Goal: Information Seeking & Learning: Find specific fact

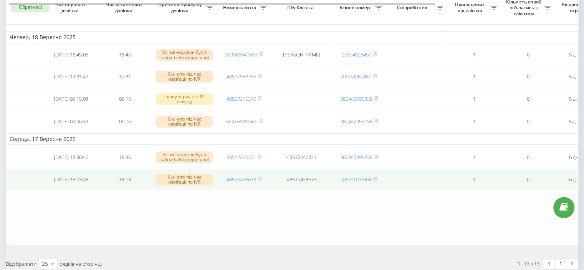
scroll to position [268, 0]
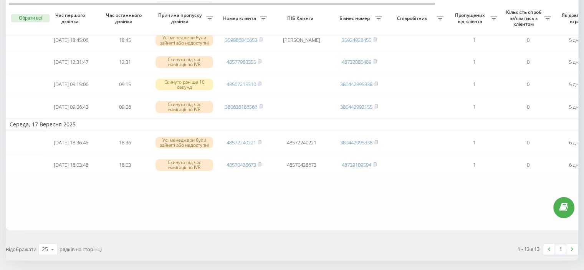
click at [390, 217] on table "Сьогодні [DATE] 13:14:47 13:28 Скинуто під час навігації по IVR 380734080478 38…" at bounding box center [390, 7] width 768 height 445
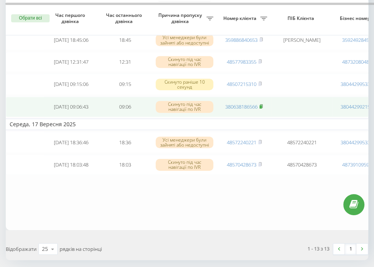
drag, startPoint x: 262, startPoint y: 117, endPoint x: 234, endPoint y: 3, distance: 116.9
click at [263, 109] on icon at bounding box center [260, 106] width 3 height 5
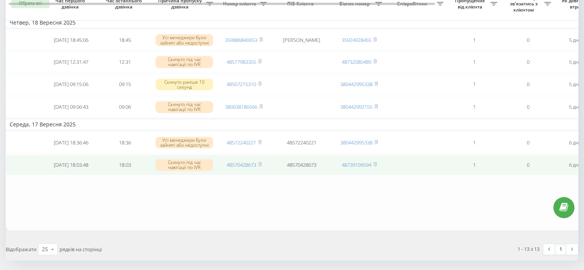
scroll to position [230, 0]
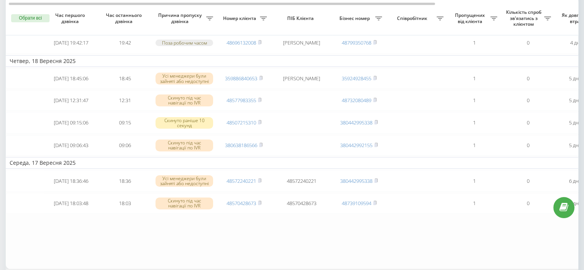
click at [420, 234] on table "Сьогодні [DATE] 13:14:47 13:28 Скинуто під час навігації по IVR 380734080478 38…" at bounding box center [390, 45] width 768 height 445
click at [398, 238] on table "Сьогодні 2025-09-19 13:14:47 13:28 Скинуто під час навігації по IVR 38073408047…" at bounding box center [390, 45] width 768 height 445
click at [415, 227] on table "Сьогодні 2025-09-19 13:14:47 13:28 Скинуто під час навігації по IVR 38073408047…" at bounding box center [390, 45] width 768 height 445
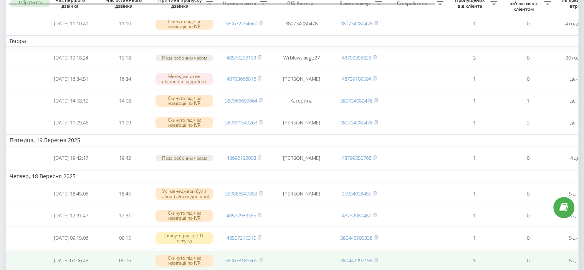
scroll to position [76, 0]
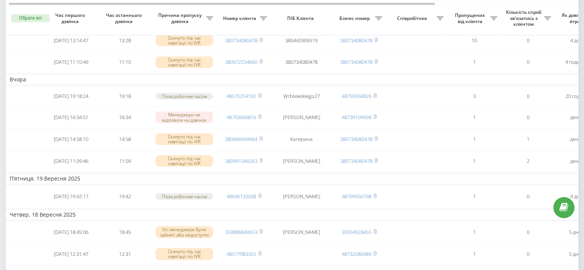
click at [380, 184] on td "П’ятниця, 19 Вересня 2025" at bounding box center [390, 179] width 768 height 12
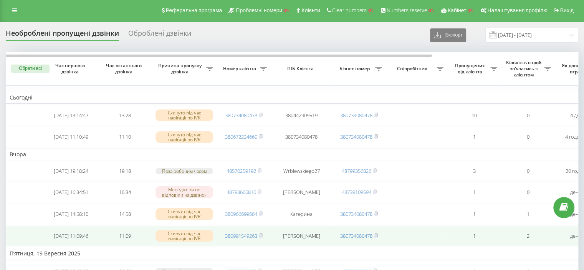
scroll to position [0, 0]
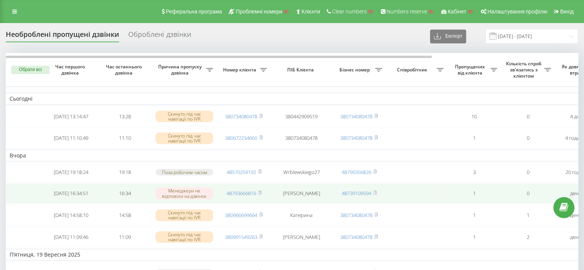
click at [406, 204] on td at bounding box center [416, 193] width 61 height 20
click at [426, 195] on td at bounding box center [416, 193] width 61 height 20
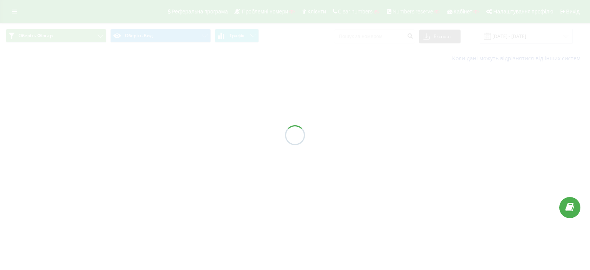
click at [363, 35] on div at bounding box center [295, 135] width 590 height 270
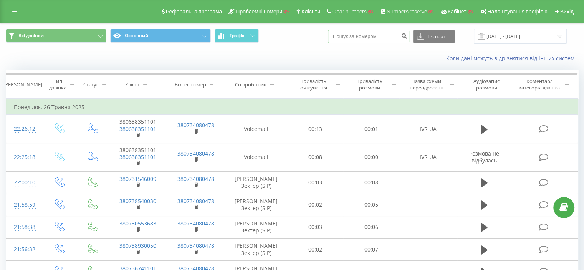
click at [376, 40] on input at bounding box center [368, 37] width 81 height 14
paste input "380638186566"
type input "380638186566"
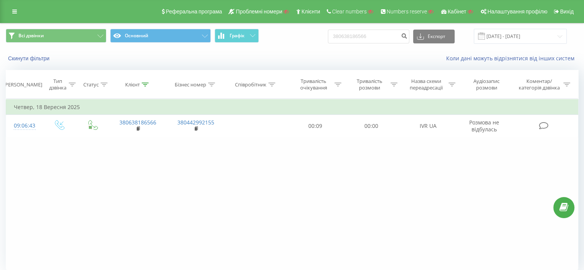
click at [393, 184] on div "Фільтрувати за умовою Дорівнює Введіть значення Скасувати OK Фільтрувати за умо…" at bounding box center [292, 185] width 573 height 173
